Goal: Task Accomplishment & Management: Use online tool/utility

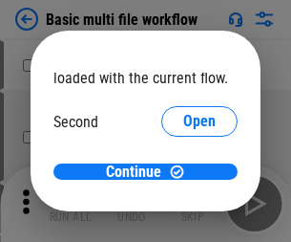
click at [183, 172] on span "Open" at bounding box center [199, 179] width 32 height 15
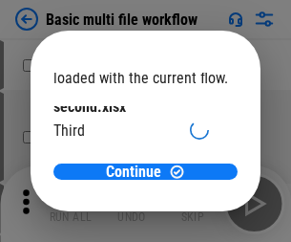
scroll to position [54, 0]
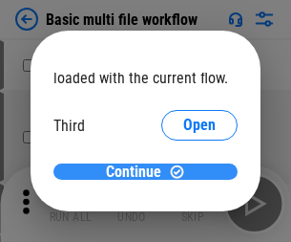
click at [139, 172] on span "Continue" at bounding box center [133, 171] width 55 height 15
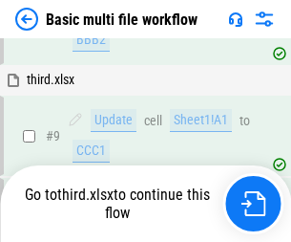
scroll to position [665, 0]
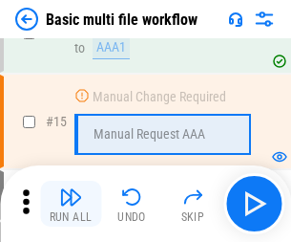
click at [71, 204] on img "button" at bounding box center [70, 196] width 23 height 23
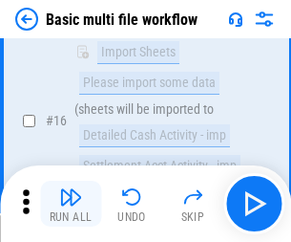
click at [71, 204] on img "button" at bounding box center [70, 196] width 23 height 23
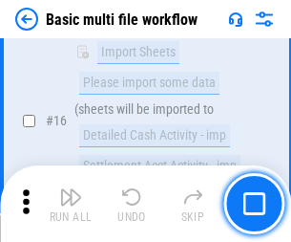
scroll to position [1272, 0]
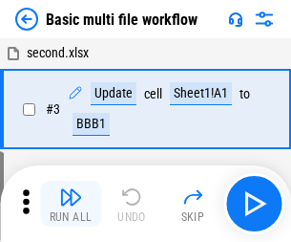
click at [71, 204] on img "button" at bounding box center [70, 196] width 23 height 23
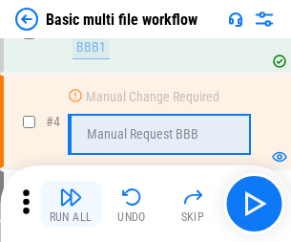
click at [71, 204] on img "button" at bounding box center [70, 196] width 23 height 23
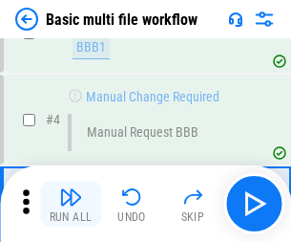
click at [71, 204] on img "button" at bounding box center [70, 196] width 23 height 23
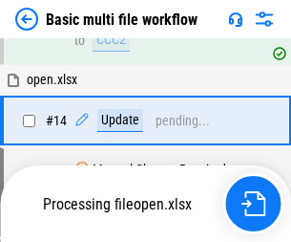
scroll to position [1137, 0]
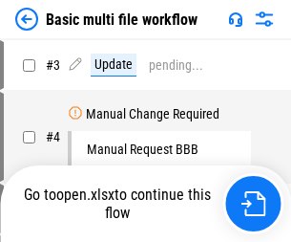
scroll to position [77, 0]
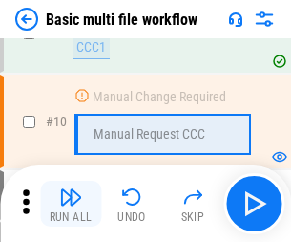
click at [71, 204] on img "button" at bounding box center [70, 196] width 23 height 23
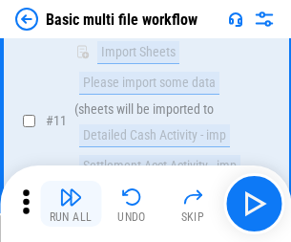
click at [71, 204] on img "button" at bounding box center [70, 196] width 23 height 23
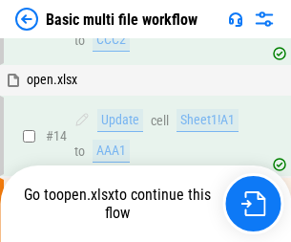
scroll to position [1000, 0]
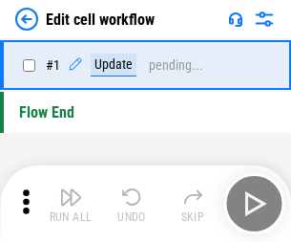
click at [71, 204] on img "button" at bounding box center [70, 196] width 23 height 23
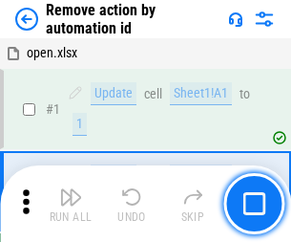
scroll to position [71, 0]
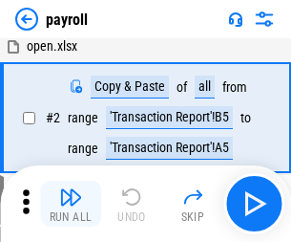
click at [71, 204] on img "button" at bounding box center [70, 196] width 23 height 23
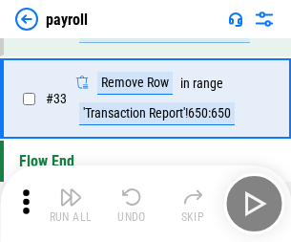
scroll to position [236, 0]
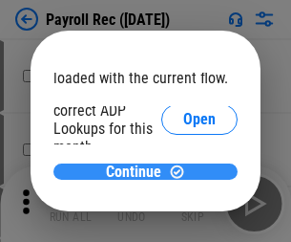
click at [139, 171] on span "Continue" at bounding box center [133, 171] width 55 height 15
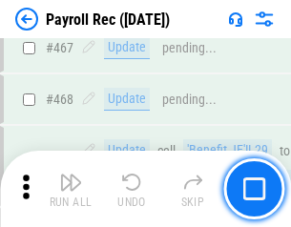
scroll to position [10186, 0]
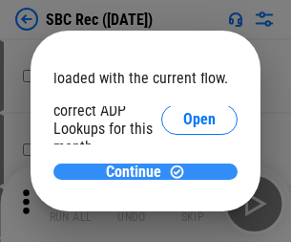
click at [139, 171] on span "Continue" at bounding box center [133, 171] width 55 height 15
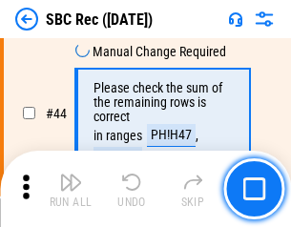
click at [71, 189] on img "button" at bounding box center [70, 182] width 23 height 23
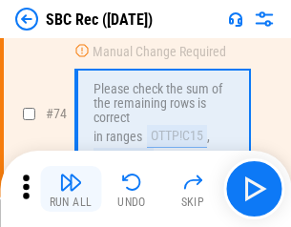
click at [71, 189] on img "button" at bounding box center [70, 182] width 23 height 23
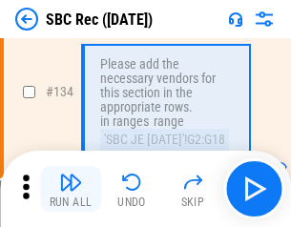
click at [71, 189] on img "button" at bounding box center [70, 182] width 23 height 23
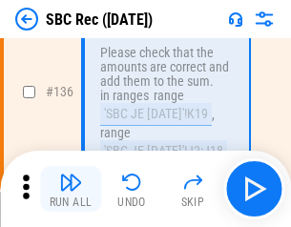
click at [71, 189] on img "button" at bounding box center [70, 182] width 23 height 23
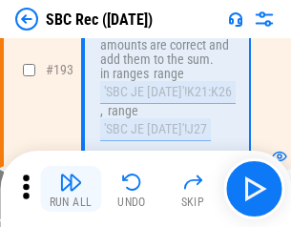
click at [71, 189] on img "button" at bounding box center [70, 182] width 23 height 23
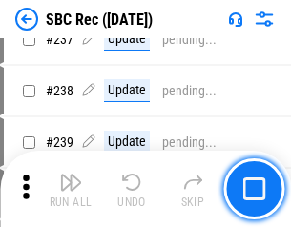
scroll to position [5668, 0]
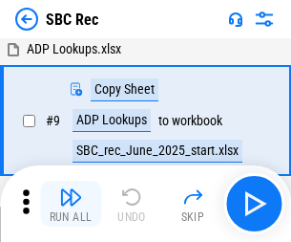
click at [71, 204] on img "button" at bounding box center [70, 196] width 23 height 23
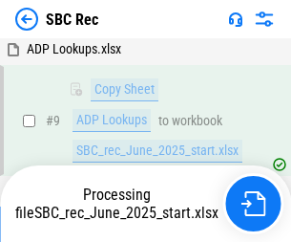
scroll to position [125, 0]
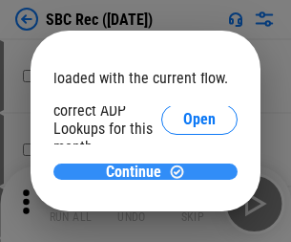
click at [139, 171] on span "Continue" at bounding box center [133, 171] width 55 height 15
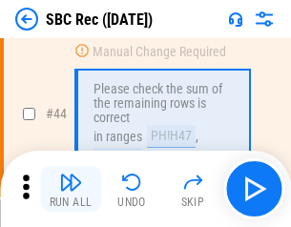
click at [71, 189] on img "button" at bounding box center [70, 182] width 23 height 23
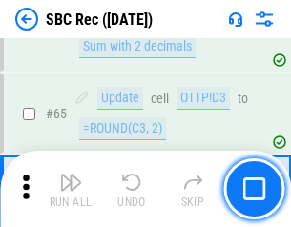
scroll to position [2237, 0]
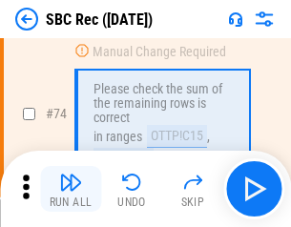
click at [71, 189] on img "button" at bounding box center [70, 182] width 23 height 23
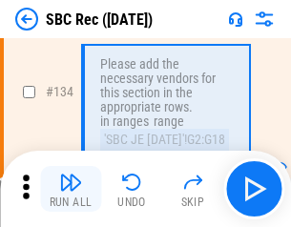
click at [71, 189] on img "button" at bounding box center [70, 182] width 23 height 23
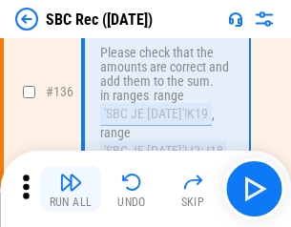
click at [71, 189] on img "button" at bounding box center [70, 182] width 23 height 23
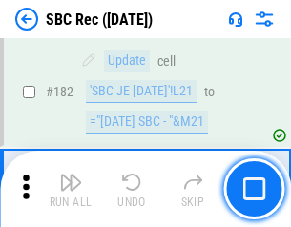
scroll to position [4972, 0]
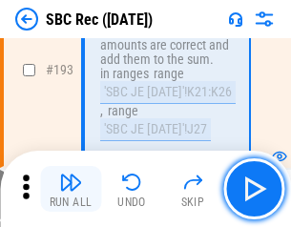
click at [71, 189] on img "button" at bounding box center [70, 182] width 23 height 23
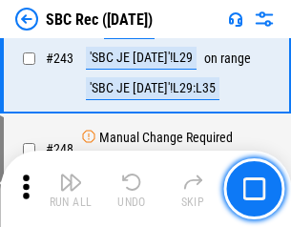
scroll to position [6140, 0]
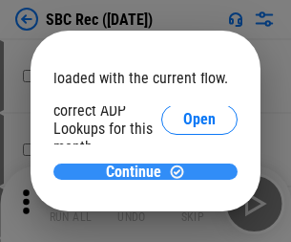
click at [139, 171] on span "Continue" at bounding box center [133, 171] width 55 height 15
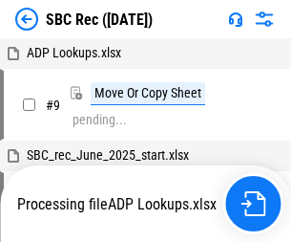
scroll to position [4, 0]
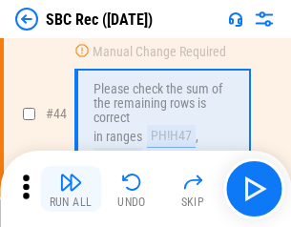
click at [71, 189] on img "button" at bounding box center [70, 182] width 23 height 23
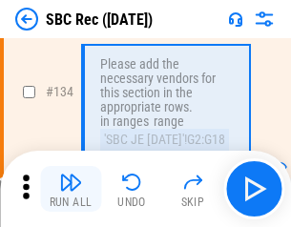
click at [71, 189] on img "button" at bounding box center [70, 182] width 23 height 23
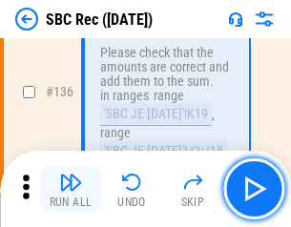
click at [71, 189] on img "button" at bounding box center [70, 182] width 23 height 23
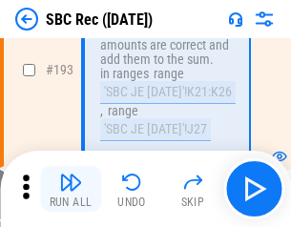
click at [71, 189] on img "button" at bounding box center [70, 182] width 23 height 23
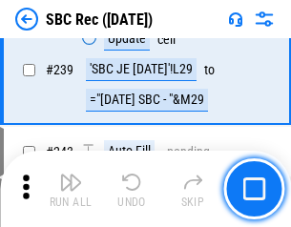
scroll to position [6140, 0]
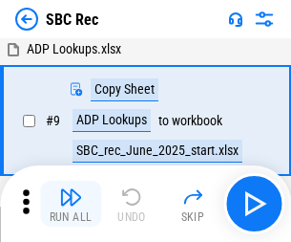
click at [71, 204] on img "button" at bounding box center [70, 196] width 23 height 23
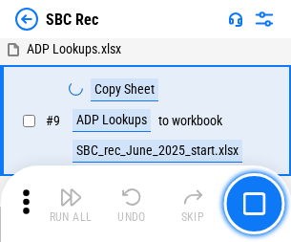
scroll to position [125, 0]
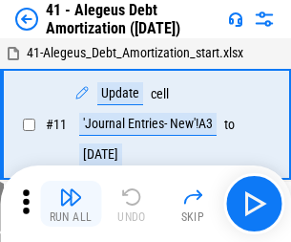
click at [71, 204] on img "button" at bounding box center [70, 196] width 23 height 23
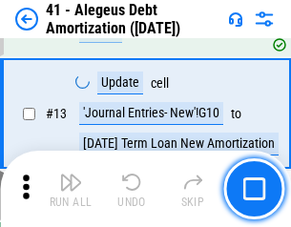
scroll to position [236, 0]
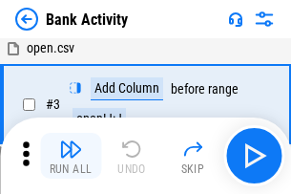
click at [71, 156] on img "button" at bounding box center [70, 149] width 23 height 23
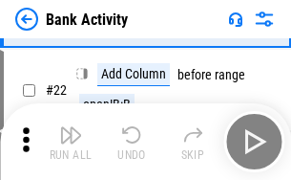
scroll to position [512, 0]
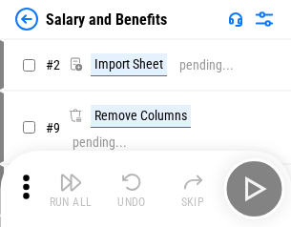
click at [71, 189] on img "button" at bounding box center [70, 182] width 23 height 23
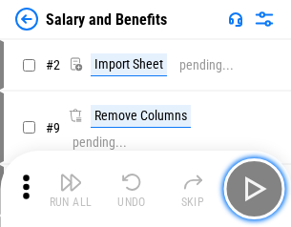
scroll to position [26, 0]
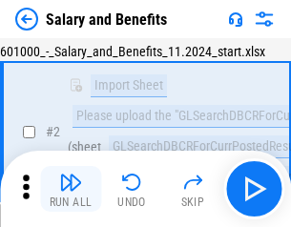
click at [71, 189] on img "button" at bounding box center [70, 182] width 23 height 23
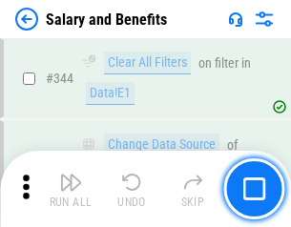
scroll to position [8949, 0]
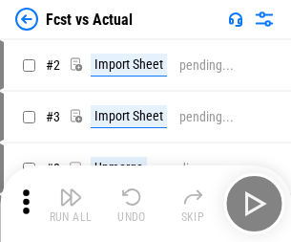
click at [71, 189] on img "button" at bounding box center [70, 196] width 23 height 23
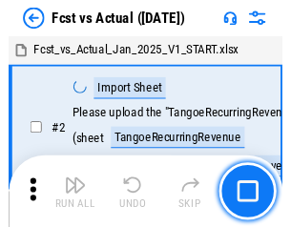
scroll to position [25, 0]
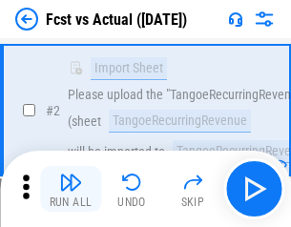
click at [71, 189] on img "button" at bounding box center [70, 182] width 23 height 23
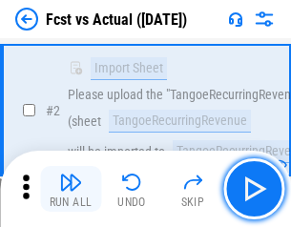
scroll to position [179, 0]
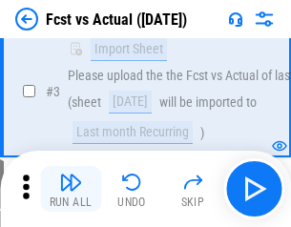
click at [71, 189] on img "button" at bounding box center [70, 182] width 23 height 23
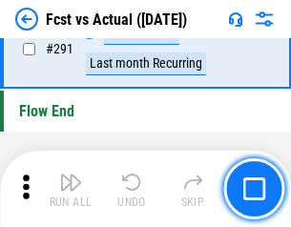
scroll to position [9046, 0]
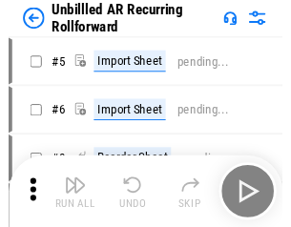
scroll to position [41, 0]
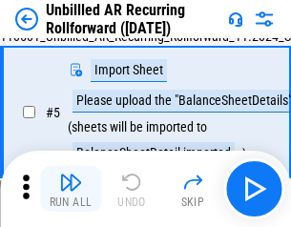
click at [71, 189] on img "button" at bounding box center [70, 182] width 23 height 23
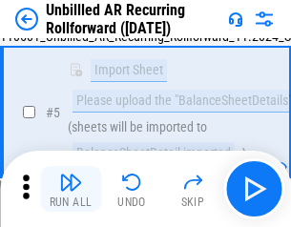
click at [71, 189] on img "button" at bounding box center [70, 182] width 23 height 23
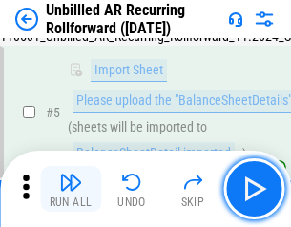
scroll to position [180, 0]
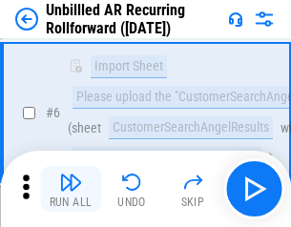
click at [71, 189] on img "button" at bounding box center [70, 182] width 23 height 23
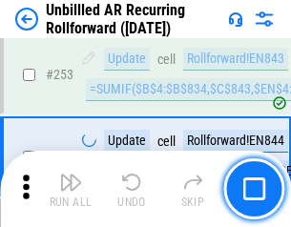
scroll to position [6492, 0]
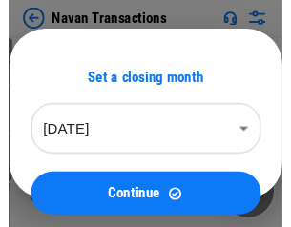
scroll to position [31, 0]
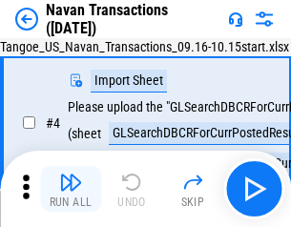
click at [71, 189] on img "button" at bounding box center [70, 182] width 23 height 23
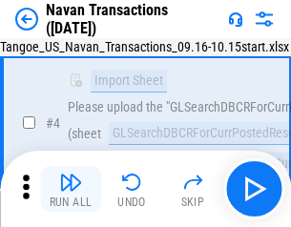
click at [71, 189] on img "button" at bounding box center [70, 182] width 23 height 23
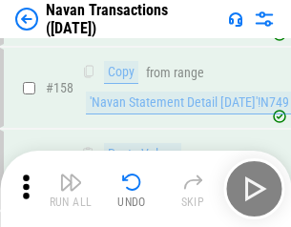
scroll to position [6197, 0]
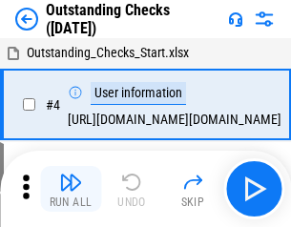
click at [71, 189] on img "button" at bounding box center [70, 182] width 23 height 23
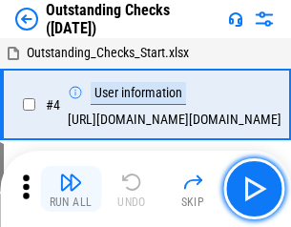
scroll to position [80, 0]
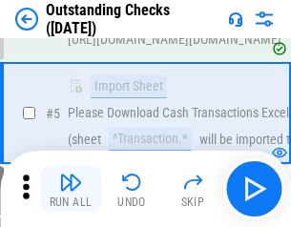
click at [71, 189] on img "button" at bounding box center [70, 182] width 23 height 23
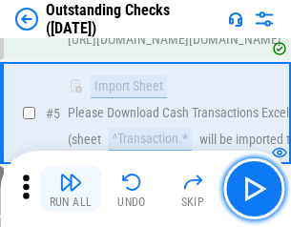
scroll to position [200, 0]
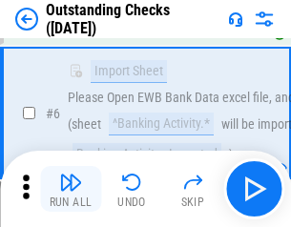
click at [71, 189] on img "button" at bounding box center [70, 182] width 23 height 23
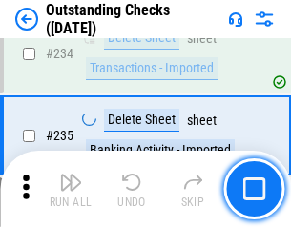
scroll to position [5804, 0]
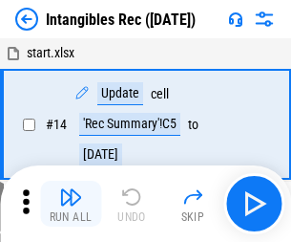
click at [71, 204] on img "button" at bounding box center [70, 196] width 23 height 23
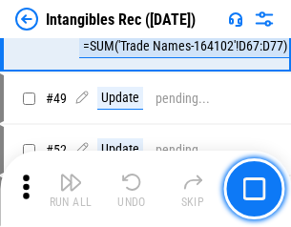
scroll to position [744, 0]
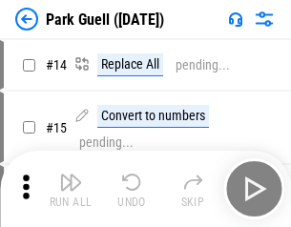
click at [71, 189] on img "button" at bounding box center [70, 182] width 23 height 23
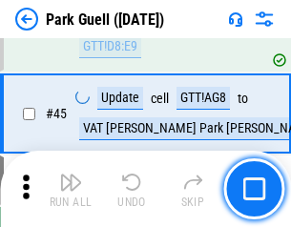
scroll to position [2390, 0]
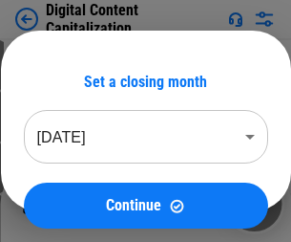
click at [71, 189] on img "button" at bounding box center [70, 196] width 23 height 23
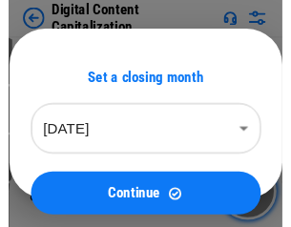
scroll to position [41, 0]
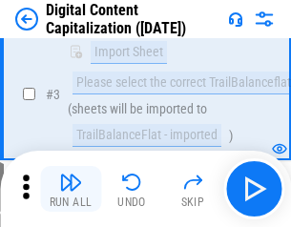
click at [71, 189] on img "button" at bounding box center [70, 182] width 23 height 23
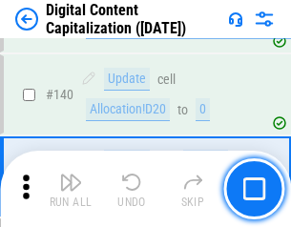
scroll to position [2013, 0]
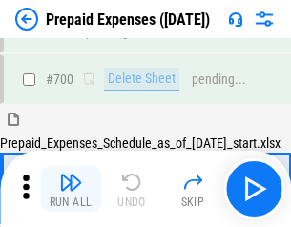
click at [71, 189] on img "button" at bounding box center [70, 182] width 23 height 23
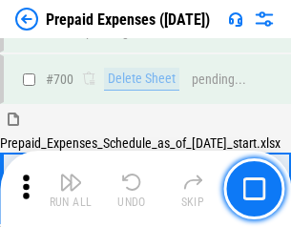
scroll to position [5143, 0]
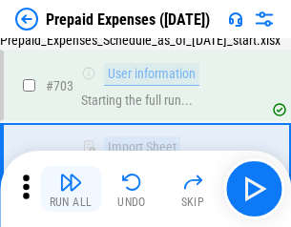
click at [71, 189] on img "button" at bounding box center [70, 182] width 23 height 23
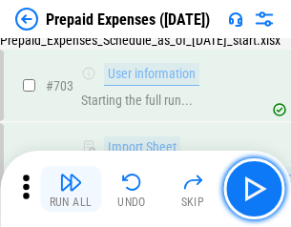
scroll to position [5255, 0]
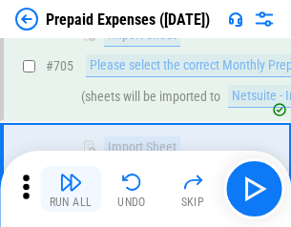
click at [71, 189] on img "button" at bounding box center [70, 182] width 23 height 23
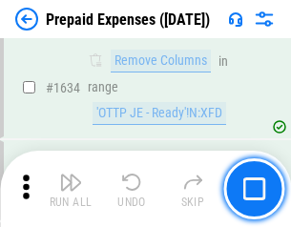
scroll to position [18610, 0]
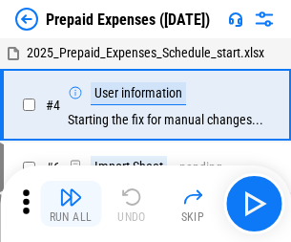
click at [71, 204] on img "button" at bounding box center [70, 196] width 23 height 23
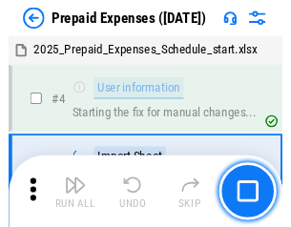
scroll to position [84, 0]
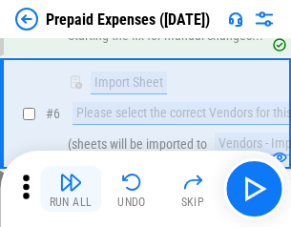
click at [71, 189] on img "button" at bounding box center [70, 182] width 23 height 23
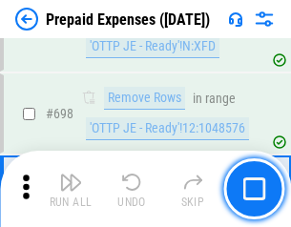
scroll to position [6656, 0]
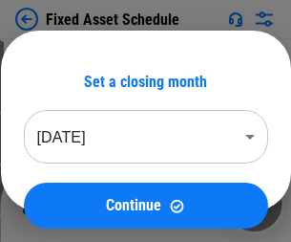
click at [71, 204] on img "button" at bounding box center [70, 196] width 23 height 23
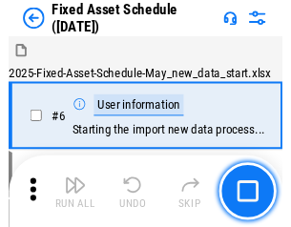
scroll to position [103, 0]
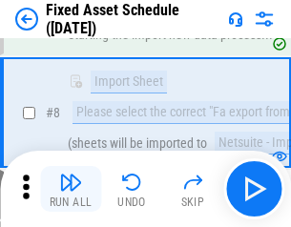
click at [71, 189] on img "button" at bounding box center [70, 182] width 23 height 23
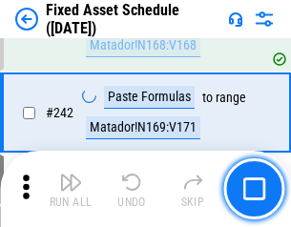
scroll to position [5921, 0]
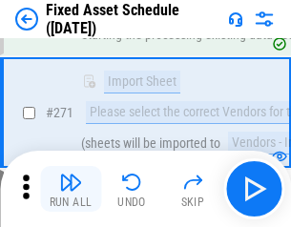
click at [71, 189] on img "button" at bounding box center [70, 182] width 23 height 23
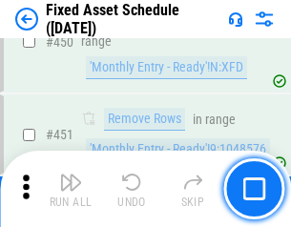
scroll to position [8544, 0]
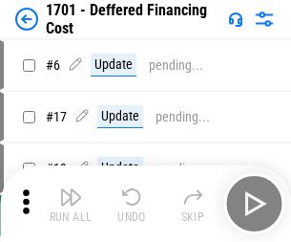
click at [71, 204] on img "button" at bounding box center [70, 196] width 23 height 23
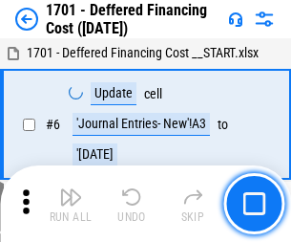
scroll to position [229, 0]
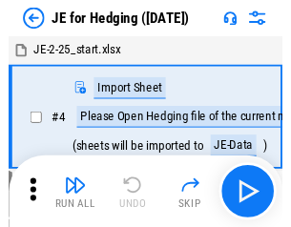
scroll to position [3, 0]
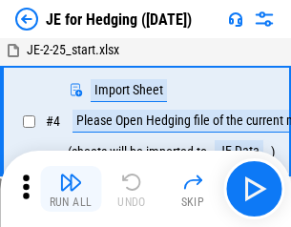
click at [71, 189] on img "button" at bounding box center [70, 182] width 23 height 23
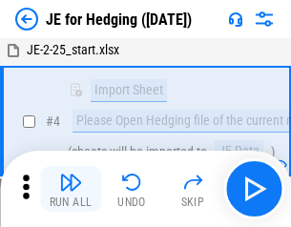
click at [71, 189] on img "button" at bounding box center [70, 182] width 23 height 23
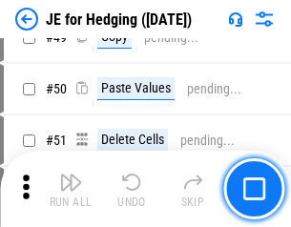
scroll to position [1155, 0]
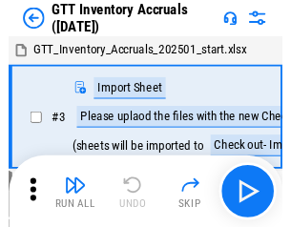
scroll to position [3, 0]
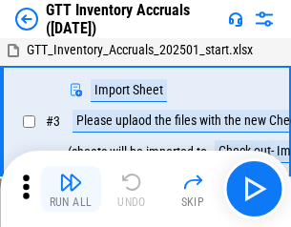
click at [71, 189] on img "button" at bounding box center [70, 182] width 23 height 23
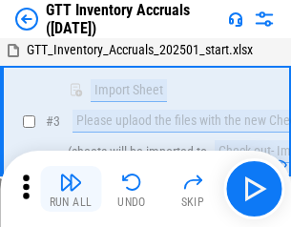
click at [71, 189] on img "button" at bounding box center [70, 182] width 23 height 23
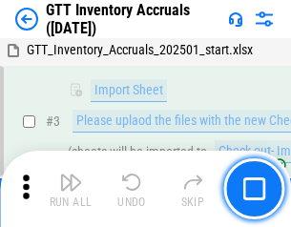
scroll to position [123, 0]
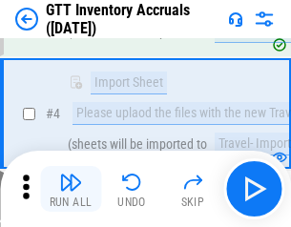
click at [71, 189] on img "button" at bounding box center [70, 182] width 23 height 23
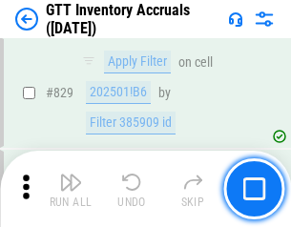
scroll to position [14508, 0]
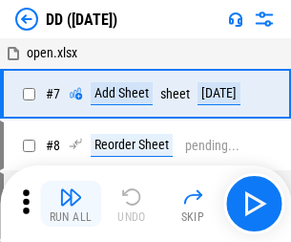
click at [71, 204] on img "button" at bounding box center [70, 196] width 23 height 23
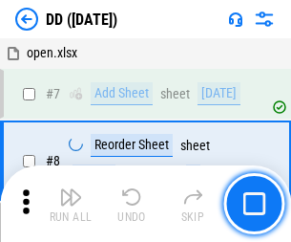
scroll to position [184, 0]
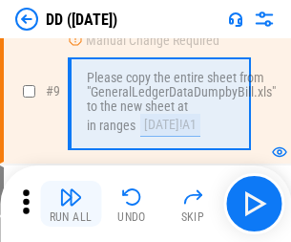
click at [71, 204] on img "button" at bounding box center [70, 196] width 23 height 23
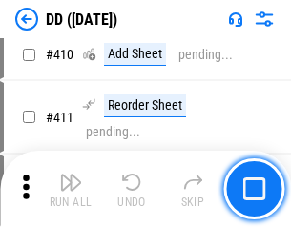
scroll to position [8552, 0]
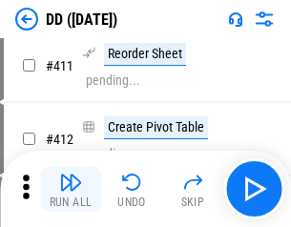
click at [71, 189] on img "button" at bounding box center [70, 182] width 23 height 23
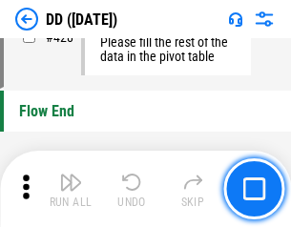
scroll to position [9148, 0]
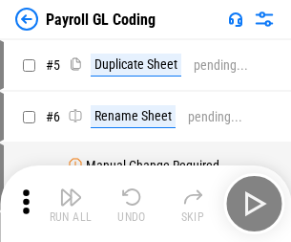
click at [71, 204] on img "button" at bounding box center [70, 196] width 23 height 23
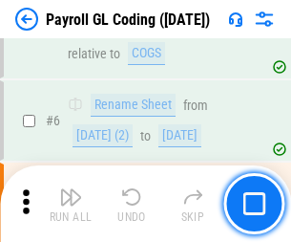
scroll to position [229, 0]
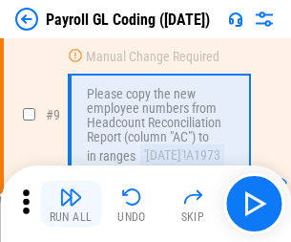
click at [71, 204] on img "button" at bounding box center [70, 196] width 23 height 23
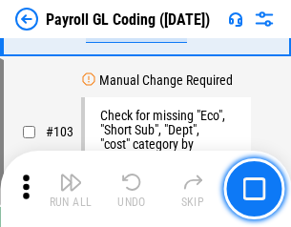
scroll to position [4484, 0]
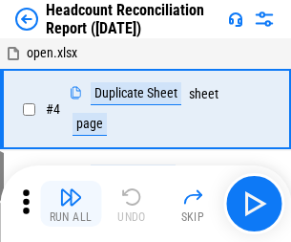
click at [71, 204] on img "button" at bounding box center [70, 196] width 23 height 23
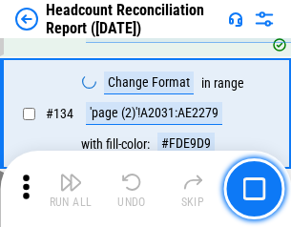
scroll to position [2298, 0]
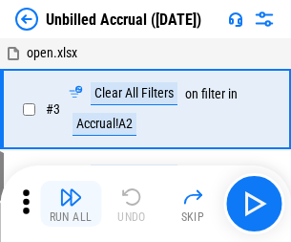
click at [71, 204] on img "button" at bounding box center [70, 196] width 23 height 23
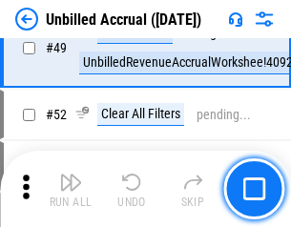
scroll to position [1734, 0]
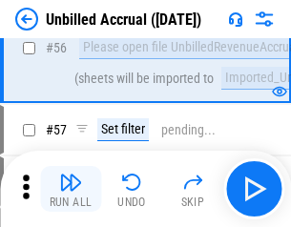
click at [71, 189] on img "button" at bounding box center [70, 182] width 23 height 23
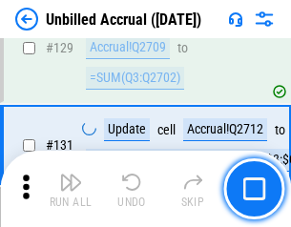
scroll to position [5693, 0]
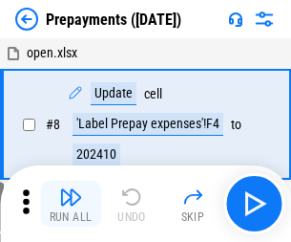
click at [71, 204] on img "button" at bounding box center [70, 196] width 23 height 23
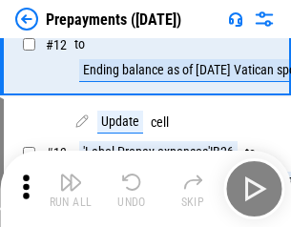
scroll to position [119, 0]
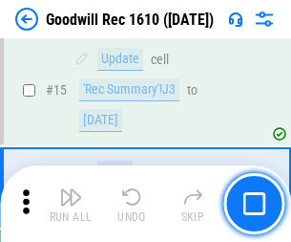
scroll to position [327, 0]
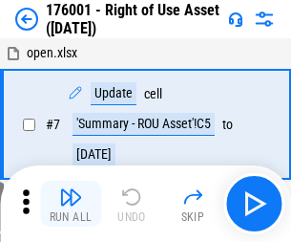
click at [71, 204] on img "button" at bounding box center [70, 196] width 23 height 23
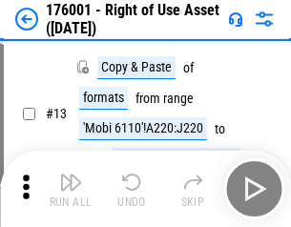
scroll to position [123, 0]
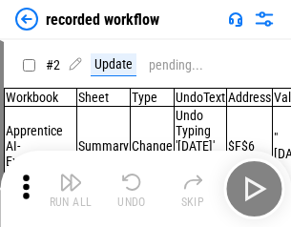
click at [71, 189] on img "button" at bounding box center [70, 182] width 23 height 23
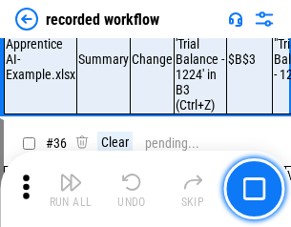
scroll to position [5974, 0]
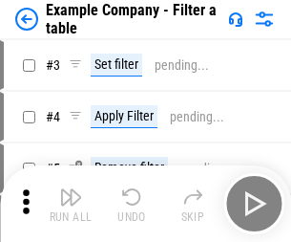
click at [71, 204] on img "button" at bounding box center [70, 196] width 23 height 23
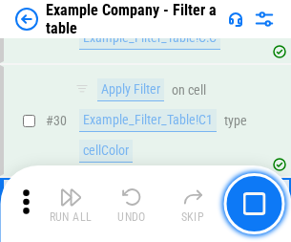
scroll to position [1749, 0]
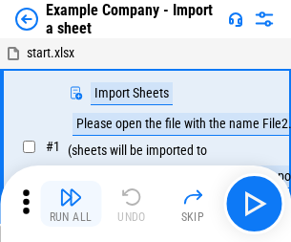
click at [71, 189] on img "button" at bounding box center [70, 196] width 23 height 23
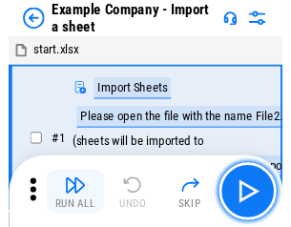
scroll to position [30, 0]
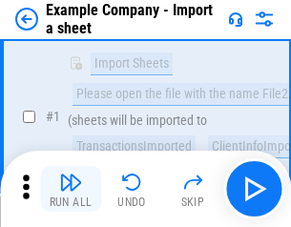
click at [71, 189] on img "button" at bounding box center [70, 182] width 23 height 23
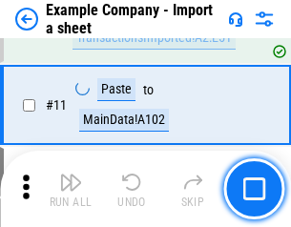
scroll to position [422, 0]
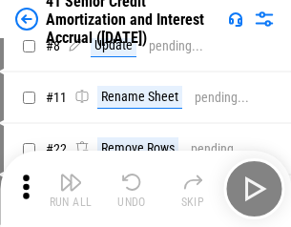
click at [71, 189] on img "button" at bounding box center [70, 182] width 23 height 23
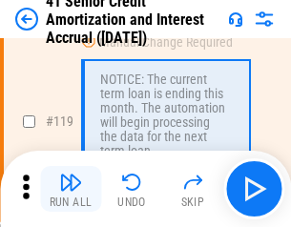
click at [71, 189] on img "button" at bounding box center [70, 182] width 23 height 23
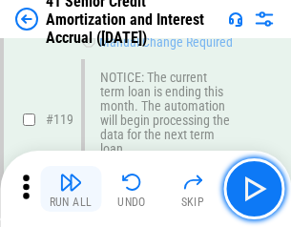
scroll to position [1803, 0]
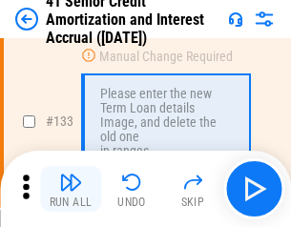
click at [71, 189] on img "button" at bounding box center [70, 182] width 23 height 23
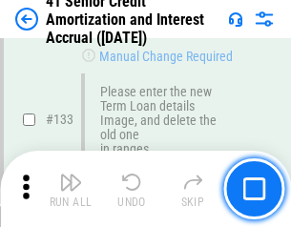
scroll to position [1997, 0]
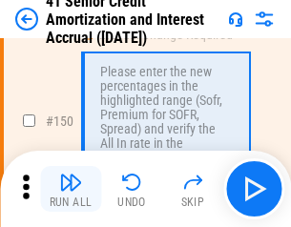
click at [71, 189] on img "button" at bounding box center [70, 182] width 23 height 23
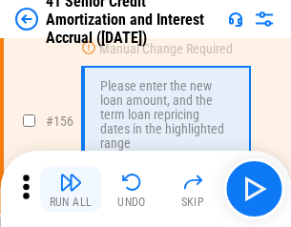
click at [71, 189] on img "button" at bounding box center [70, 182] width 23 height 23
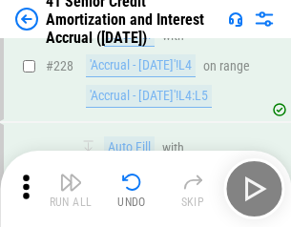
scroll to position [4281, 0]
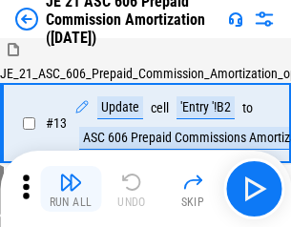
click at [71, 189] on img "button" at bounding box center [70, 182] width 23 height 23
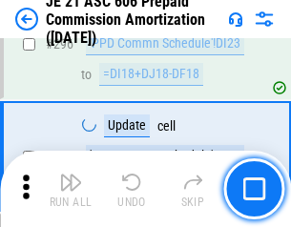
scroll to position [3517, 0]
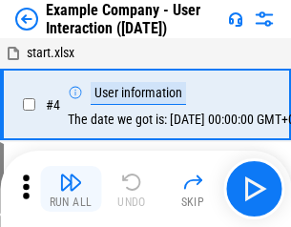
click at [71, 189] on img "button" at bounding box center [70, 182] width 23 height 23
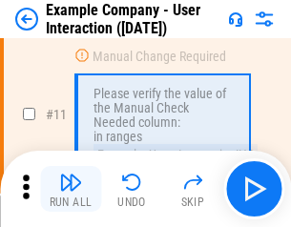
click at [71, 189] on img "button" at bounding box center [70, 182] width 23 height 23
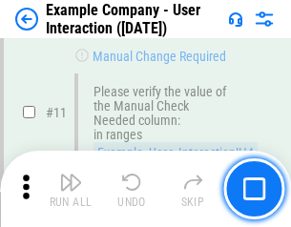
scroll to position [414, 0]
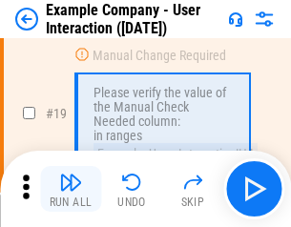
click at [71, 189] on img "button" at bounding box center [70, 182] width 23 height 23
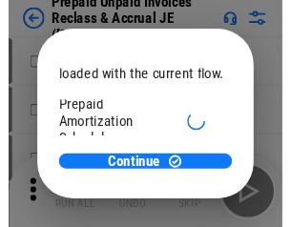
scroll to position [114, 0]
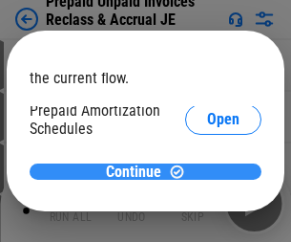
click at [139, 171] on span "Continue" at bounding box center [133, 171] width 55 height 15
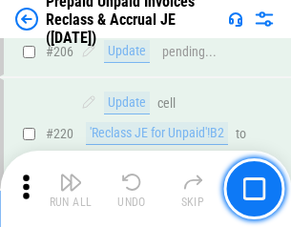
scroll to position [2477, 0]
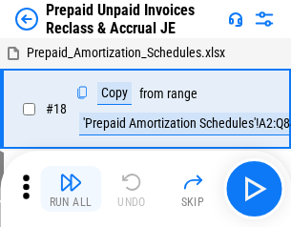
click at [71, 189] on img "button" at bounding box center [70, 182] width 23 height 23
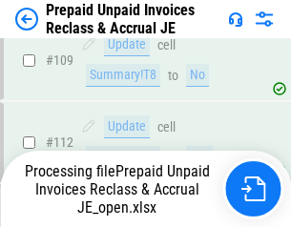
scroll to position [1560, 0]
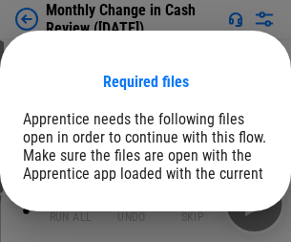
click at [214, 227] on span "Open" at bounding box center [230, 234] width 32 height 15
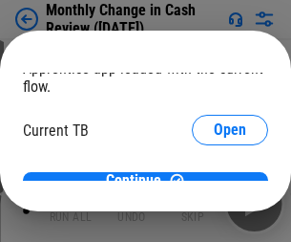
click at [214, 181] on span "Open" at bounding box center [230, 188] width 32 height 15
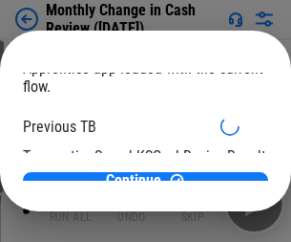
scroll to position [62, 0]
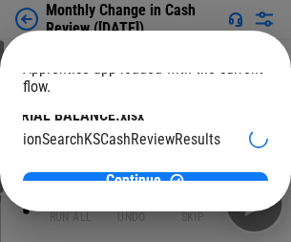
scroll to position [120, 76]
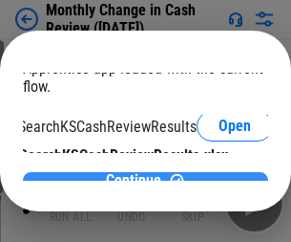
click at [139, 173] on span "Continue" at bounding box center [133, 180] width 55 height 15
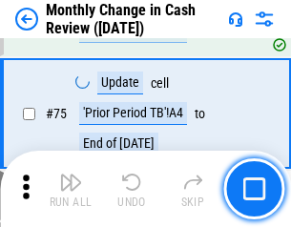
scroll to position [1368, 0]
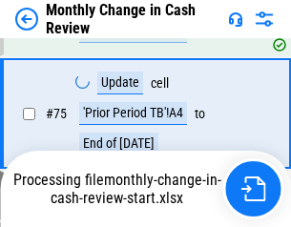
scroll to position [1368, 0]
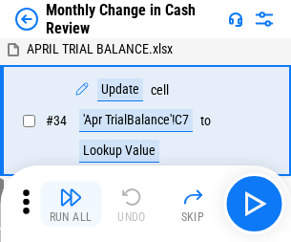
click at [71, 204] on img "button" at bounding box center [70, 196] width 23 height 23
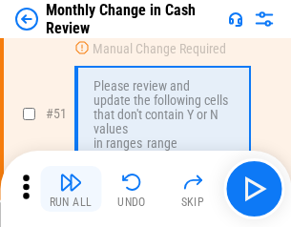
click at [71, 189] on img "button" at bounding box center [70, 182] width 23 height 23
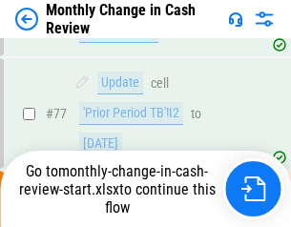
scroll to position [1368, 0]
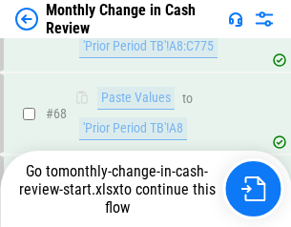
scroll to position [1368, 0]
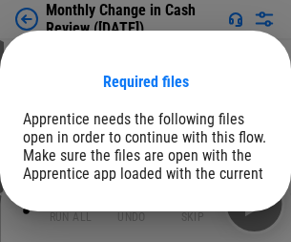
click at [214, 227] on span "Open" at bounding box center [230, 234] width 32 height 15
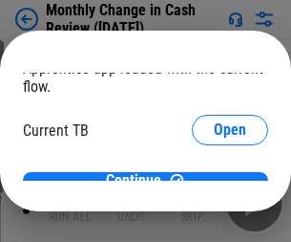
click at [214, 181] on span "Open" at bounding box center [230, 188] width 32 height 15
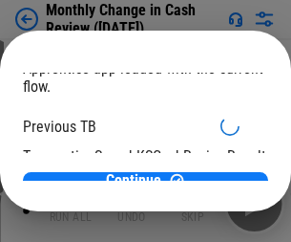
scroll to position [62, 0]
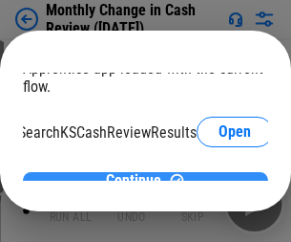
click at [139, 173] on span "Continue" at bounding box center [133, 180] width 55 height 15
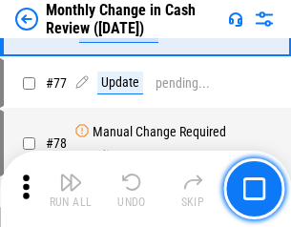
scroll to position [1368, 0]
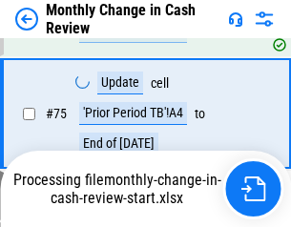
scroll to position [1368, 0]
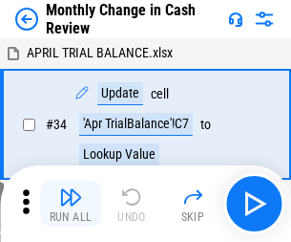
click at [71, 204] on img "button" at bounding box center [70, 196] width 23 height 23
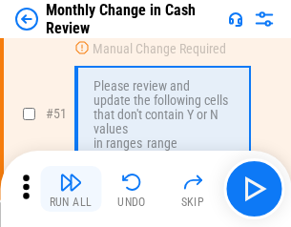
click at [71, 189] on img "button" at bounding box center [70, 182] width 23 height 23
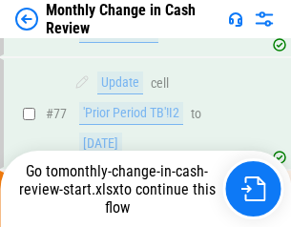
scroll to position [1368, 0]
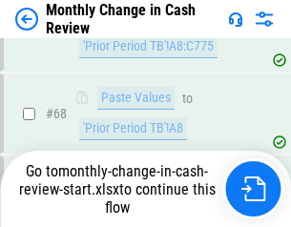
scroll to position [1368, 0]
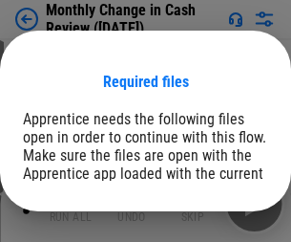
click at [214, 227] on span "Open" at bounding box center [230, 234] width 32 height 15
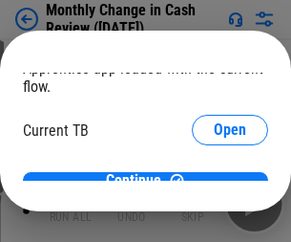
click at [214, 181] on span "Open" at bounding box center [230, 188] width 32 height 15
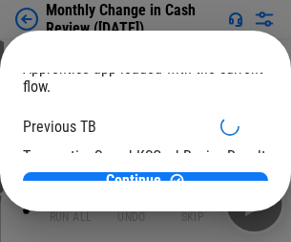
scroll to position [62, 0]
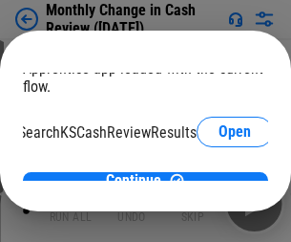
scroll to position [120, 76]
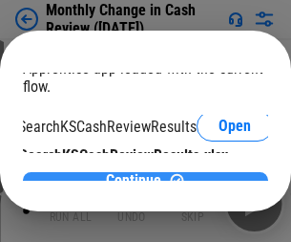
click at [139, 173] on span "Continue" at bounding box center [133, 180] width 55 height 15
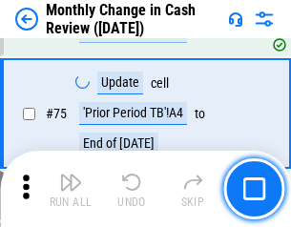
scroll to position [1368, 0]
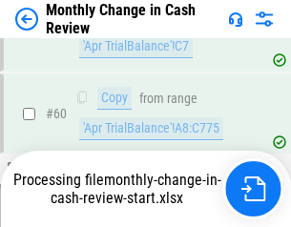
scroll to position [1368, 0]
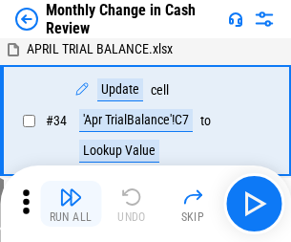
click at [71, 204] on img "button" at bounding box center [70, 196] width 23 height 23
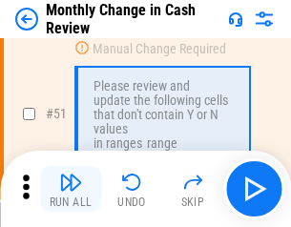
click at [71, 189] on img "button" at bounding box center [70, 182] width 23 height 23
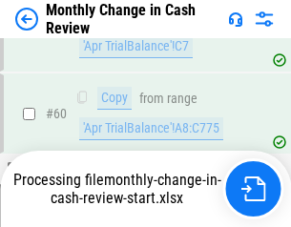
scroll to position [1368, 0]
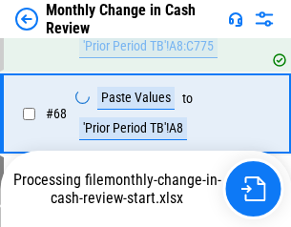
scroll to position [1368, 0]
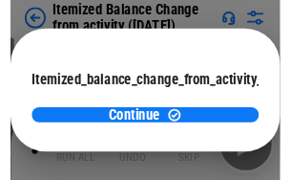
scroll to position [140, 0]
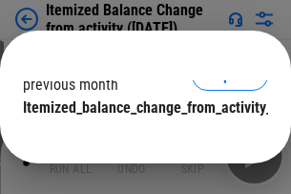
click at [139, 139] on span "Continue" at bounding box center [133, 146] width 55 height 15
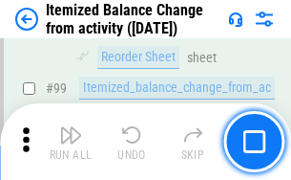
scroll to position [3099, 0]
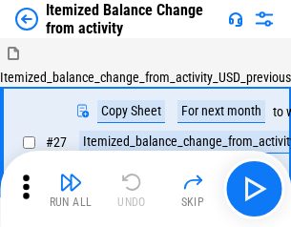
scroll to position [30, 0]
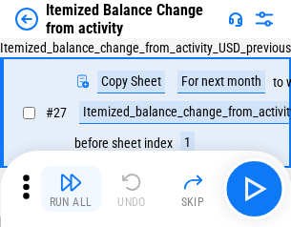
click at [71, 189] on img "button" at bounding box center [70, 182] width 23 height 23
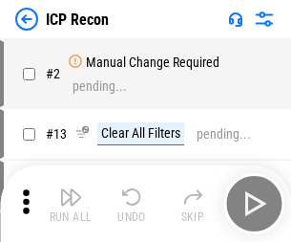
scroll to position [9, 0]
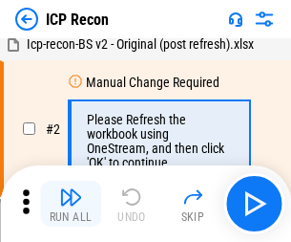
click at [71, 204] on img "button" at bounding box center [70, 196] width 23 height 23
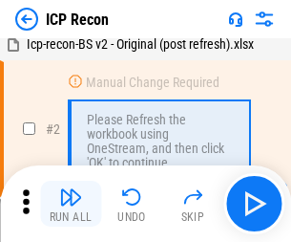
click at [71, 204] on img "button" at bounding box center [70, 196] width 23 height 23
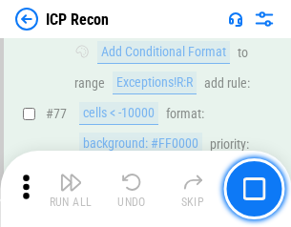
scroll to position [1717, 0]
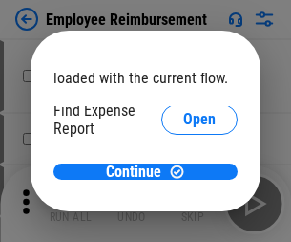
click at [183, 222] on span "Open" at bounding box center [199, 229] width 32 height 15
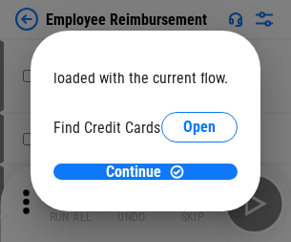
scroll to position [112, 0]
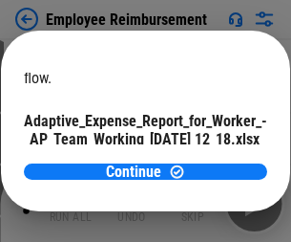
click at [213, 161] on span "Open" at bounding box center [229, 168] width 32 height 15
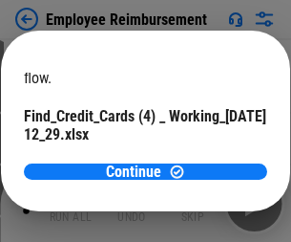
scroll to position [199, 0]
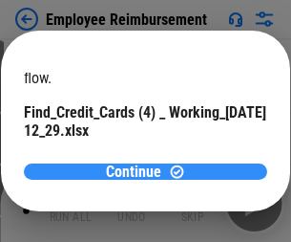
click at [139, 171] on span "Continue" at bounding box center [133, 171] width 55 height 15
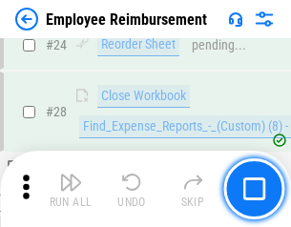
scroll to position [894, 0]
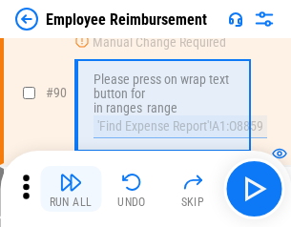
click at [71, 189] on img "button" at bounding box center [70, 182] width 23 height 23
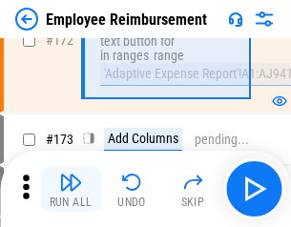
click at [71, 189] on img "button" at bounding box center [70, 182] width 23 height 23
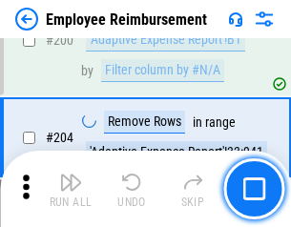
scroll to position [4836, 0]
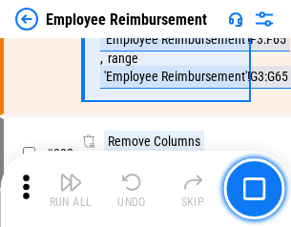
click at [71, 189] on img "button" at bounding box center [70, 182] width 23 height 23
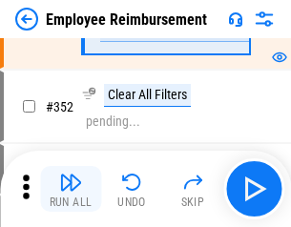
click at [71, 189] on img "button" at bounding box center [70, 182] width 23 height 23
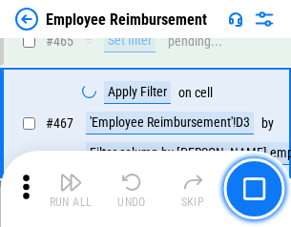
scroll to position [11685, 0]
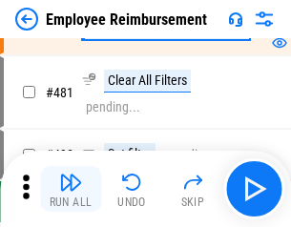
click at [71, 189] on img "button" at bounding box center [70, 182] width 23 height 23
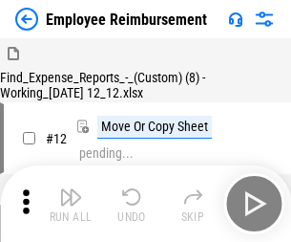
scroll to position [65, 0]
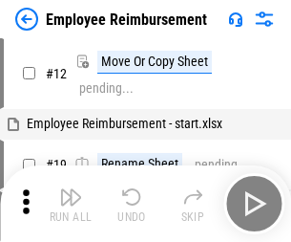
click at [71, 204] on img "button" at bounding box center [70, 196] width 23 height 23
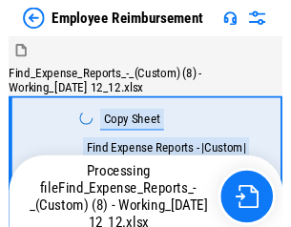
scroll to position [65, 0]
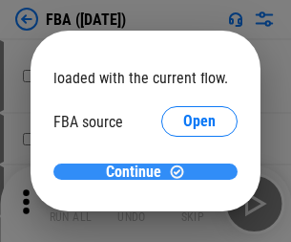
click at [139, 172] on span "Continue" at bounding box center [133, 171] width 55 height 15
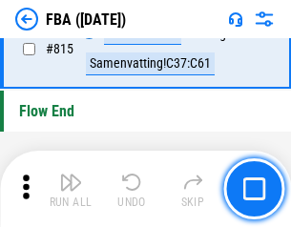
scroll to position [17110, 0]
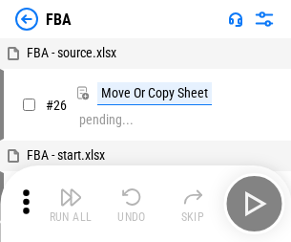
scroll to position [19, 0]
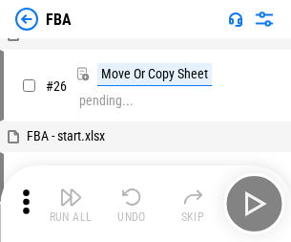
click at [71, 204] on img "button" at bounding box center [70, 196] width 23 height 23
